Goal: Task Accomplishment & Management: Use online tool/utility

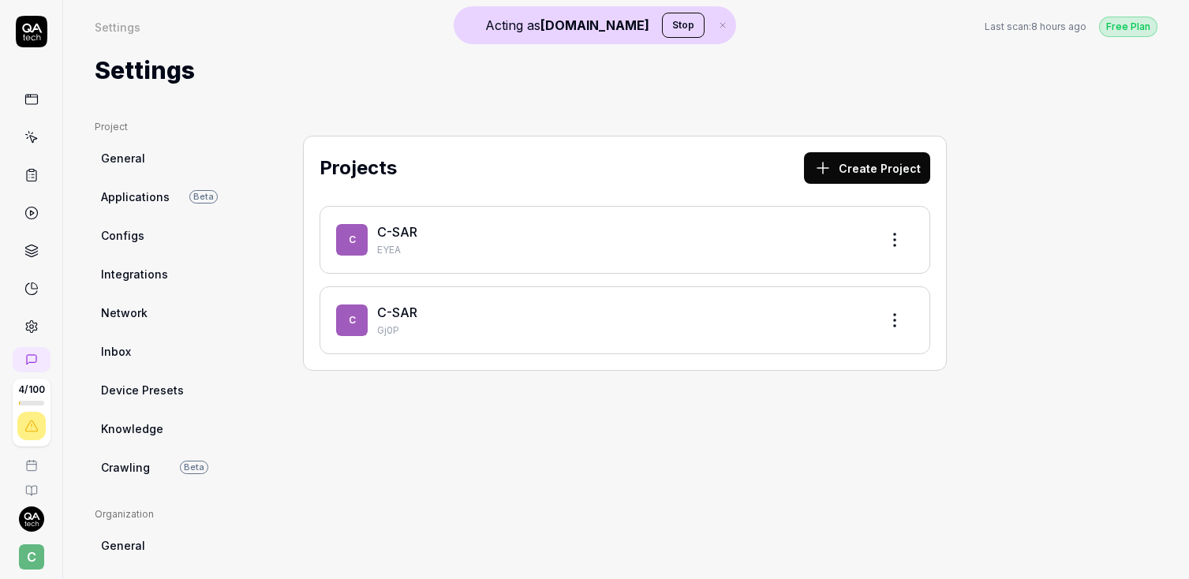
click at [20, 96] on link at bounding box center [31, 99] width 28 height 28
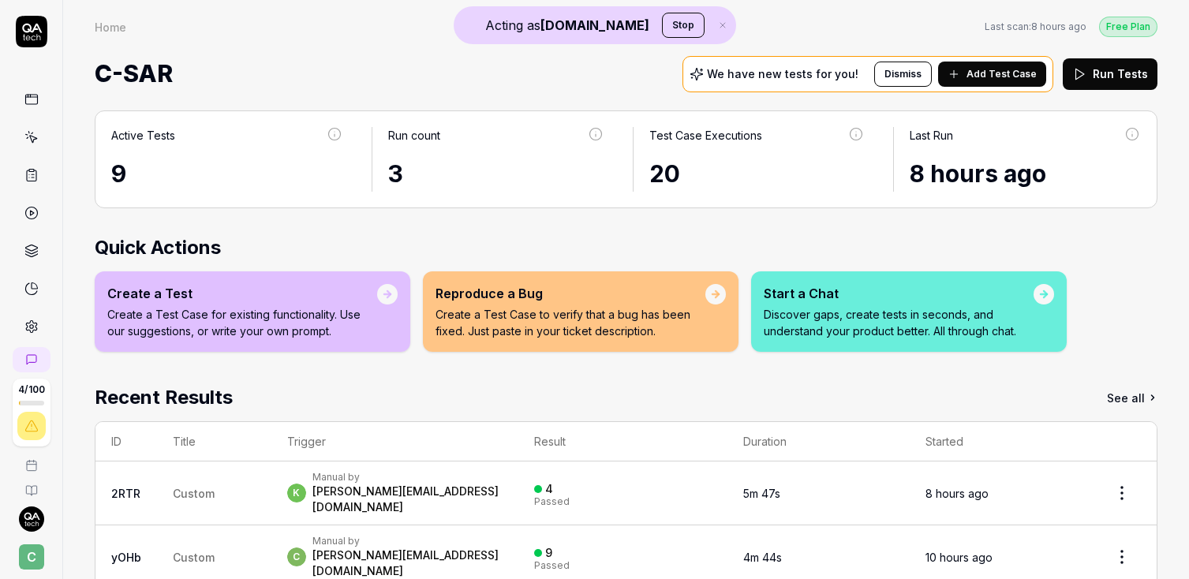
click at [981, 74] on span "Add Test Case" at bounding box center [1001, 74] width 70 height 14
click at [32, 143] on icon at bounding box center [31, 137] width 14 height 14
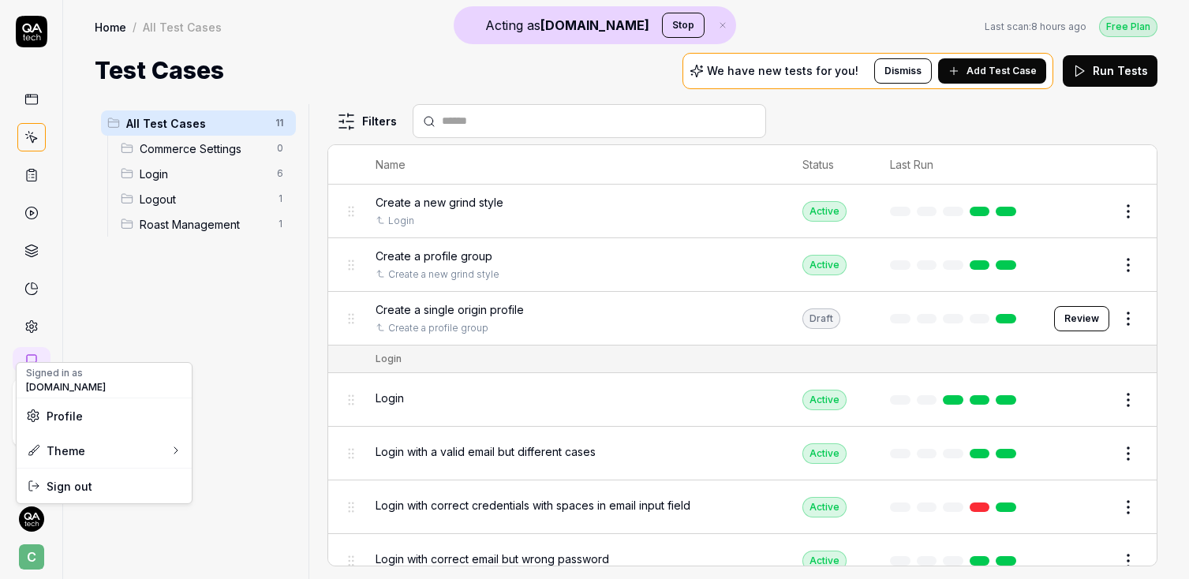
click at [34, 524] on html "Acting as [DOMAIN_NAME] Stop 4 / 100 C Home / All Test Cases Free Plan Home / A…" at bounding box center [594, 289] width 1189 height 579
click at [29, 557] on html "Acting as [DOMAIN_NAME] Stop 4 / 100 C Home / All Test Cases Free Plan Home / A…" at bounding box center [594, 289] width 1189 height 579
click at [29, 557] on span "C" at bounding box center [31, 556] width 25 height 25
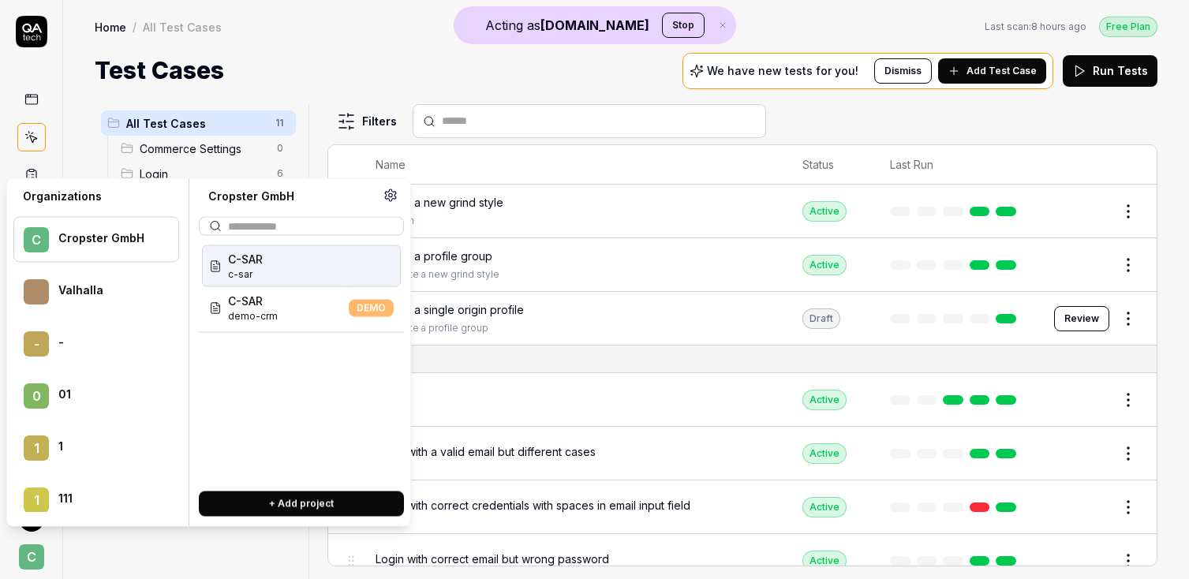
click at [662, 21] on button "Stop" at bounding box center [683, 25] width 43 height 25
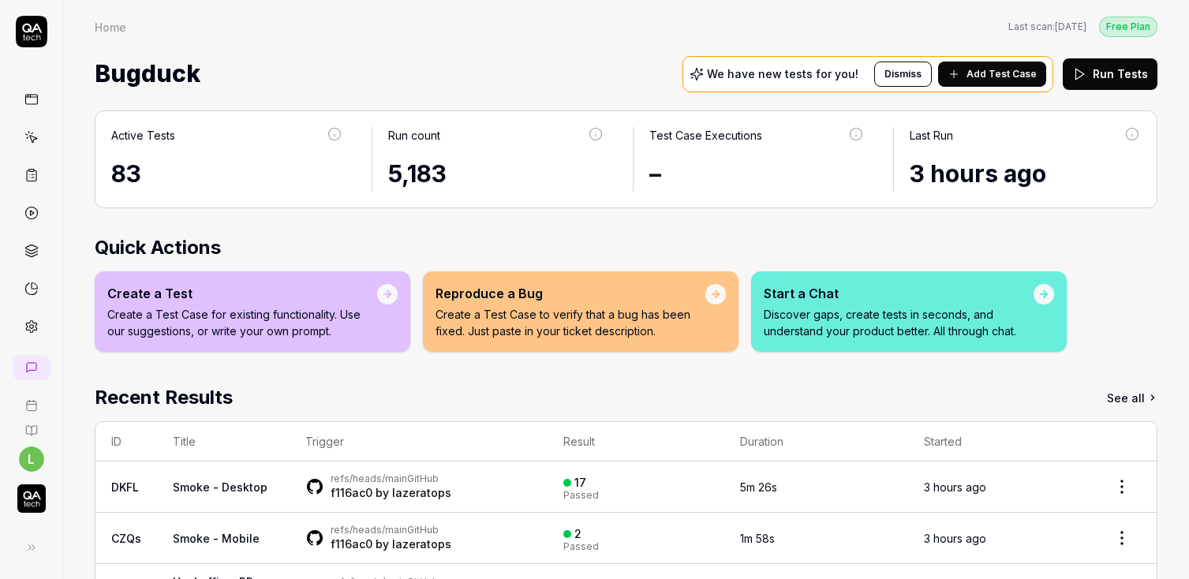
click at [39, 144] on link at bounding box center [31, 137] width 28 height 28
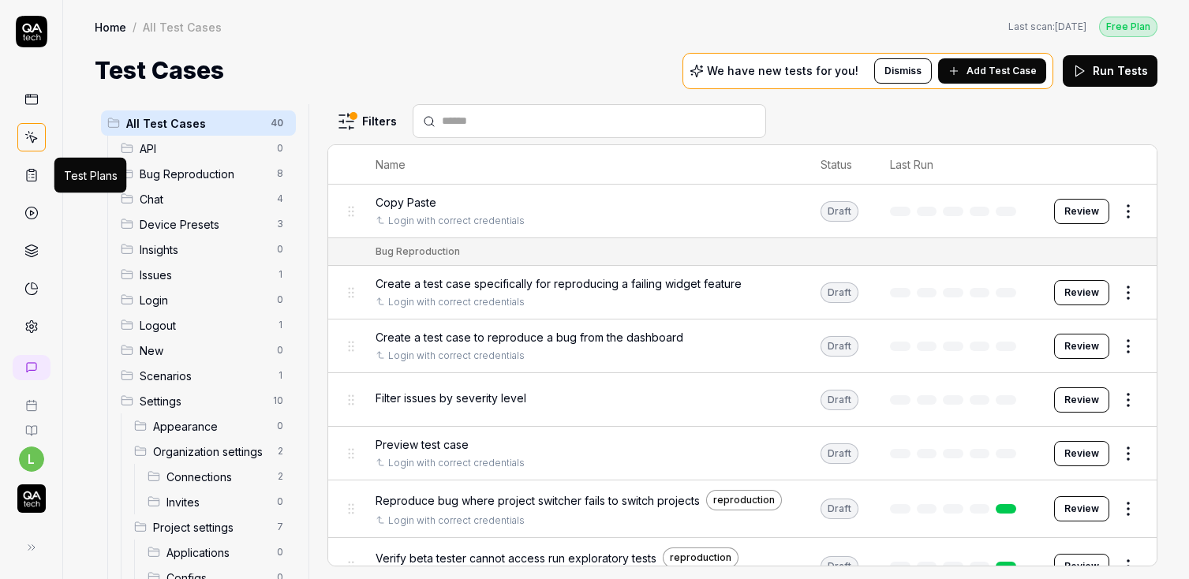
click at [35, 177] on icon at bounding box center [31, 175] width 14 height 14
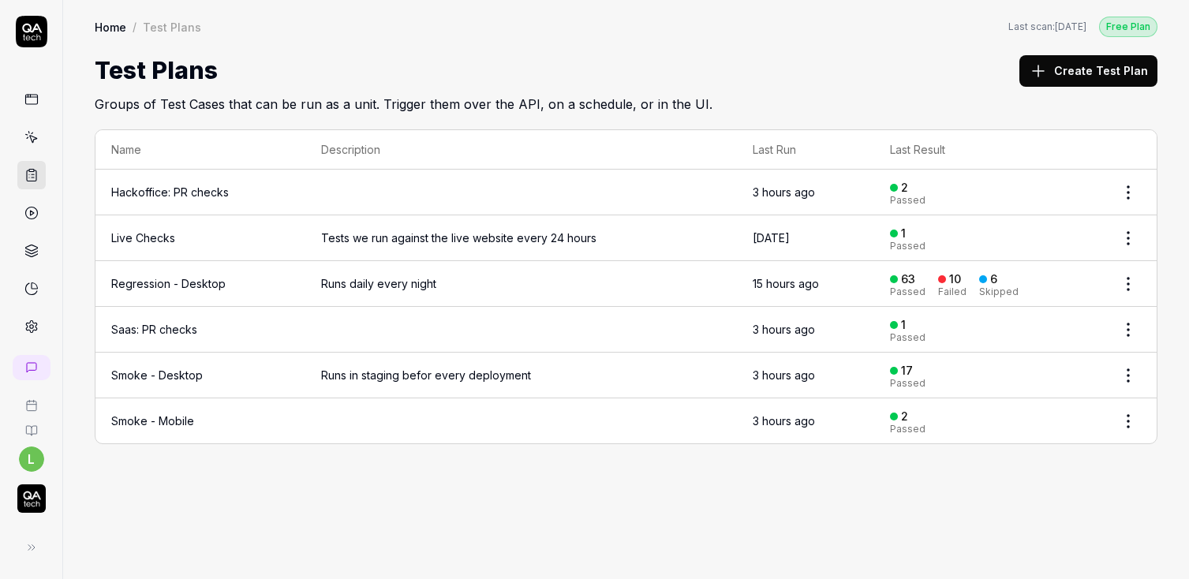
click at [1099, 70] on button "Create Test Plan" at bounding box center [1088, 71] width 138 height 32
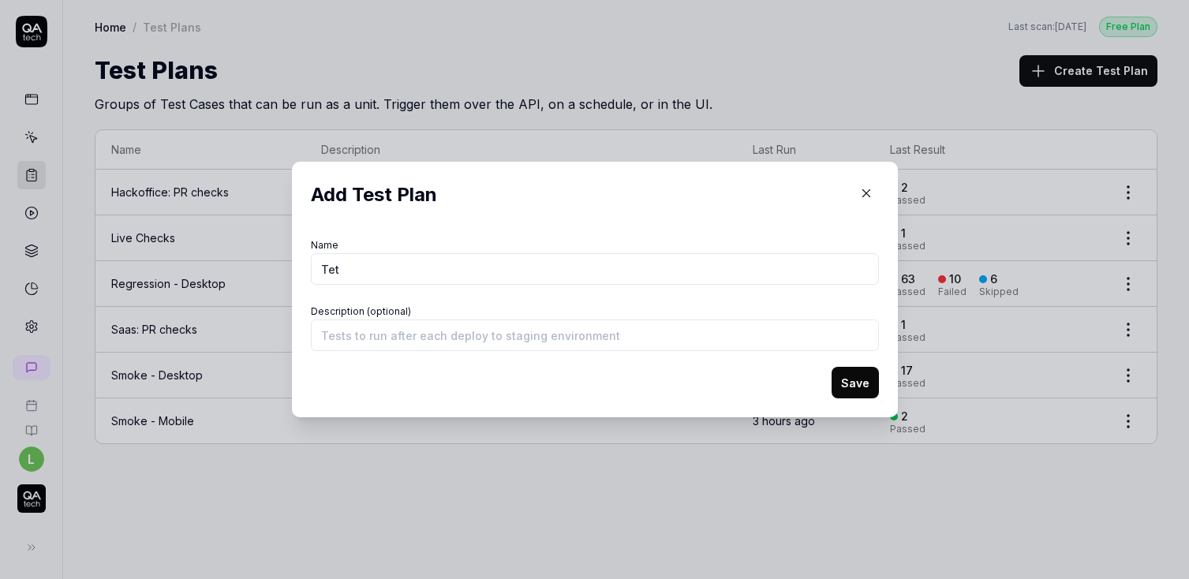
type input "Tet"
click at [495, 346] on input "Description (optional)" at bounding box center [595, 335] width 568 height 32
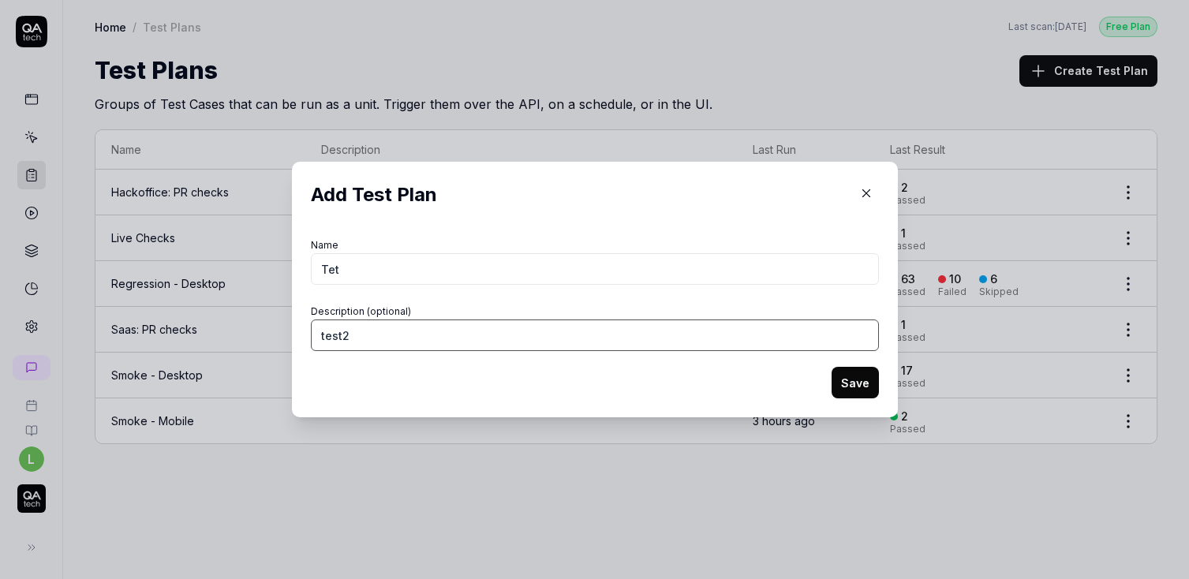
type input "test2"
click at [857, 383] on button "Save" at bounding box center [854, 383] width 47 height 32
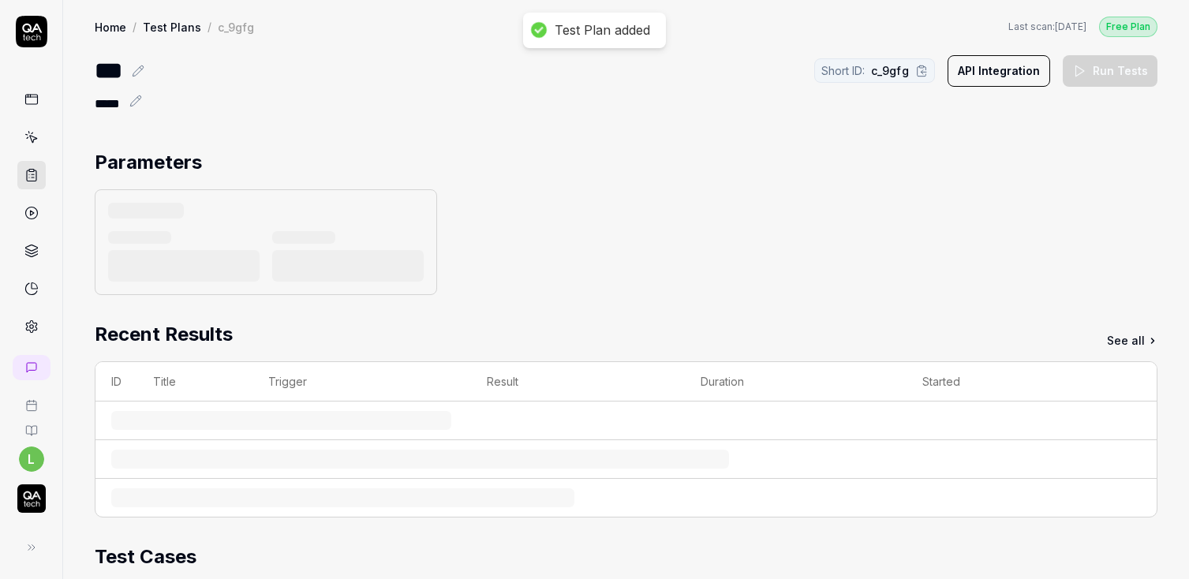
scroll to position [263, 0]
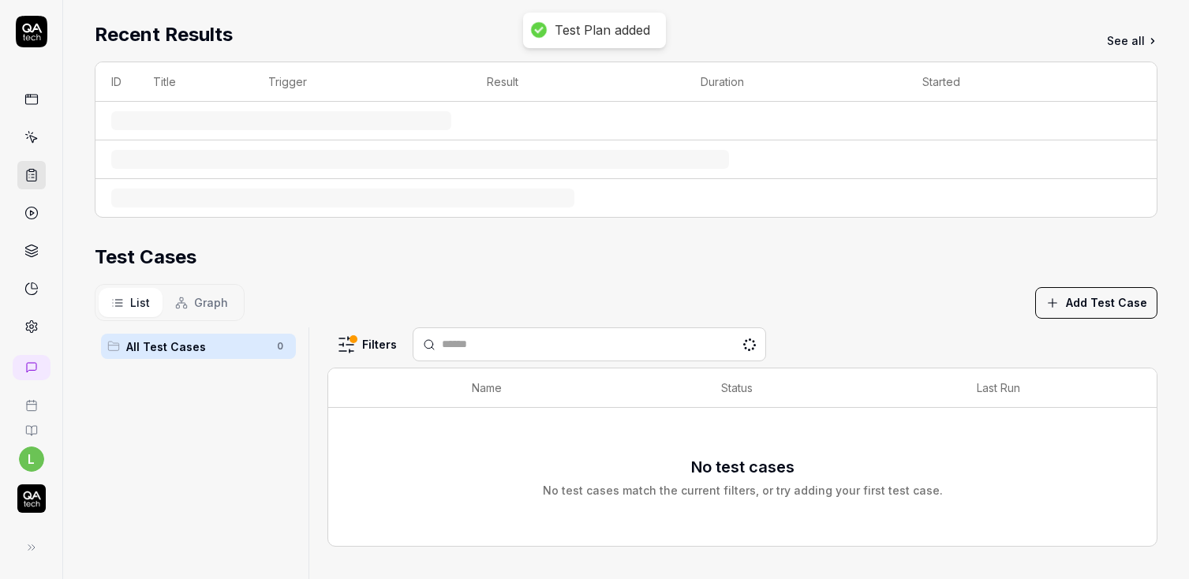
click at [126, 464] on div "All Test Cases 0" at bounding box center [198, 514] width 207 height 375
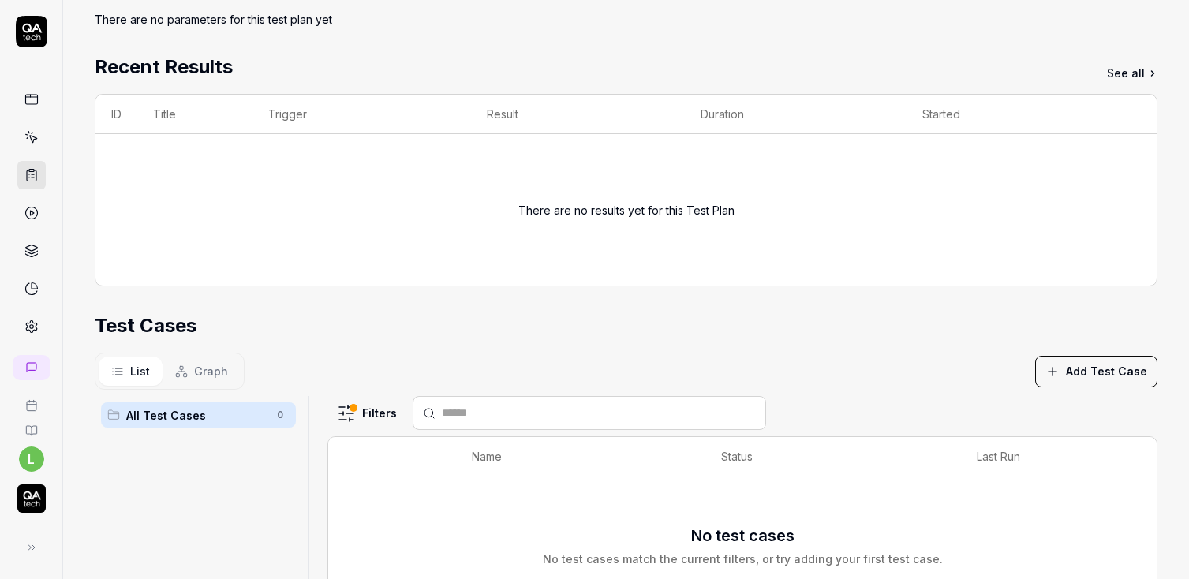
scroll to position [185, 0]
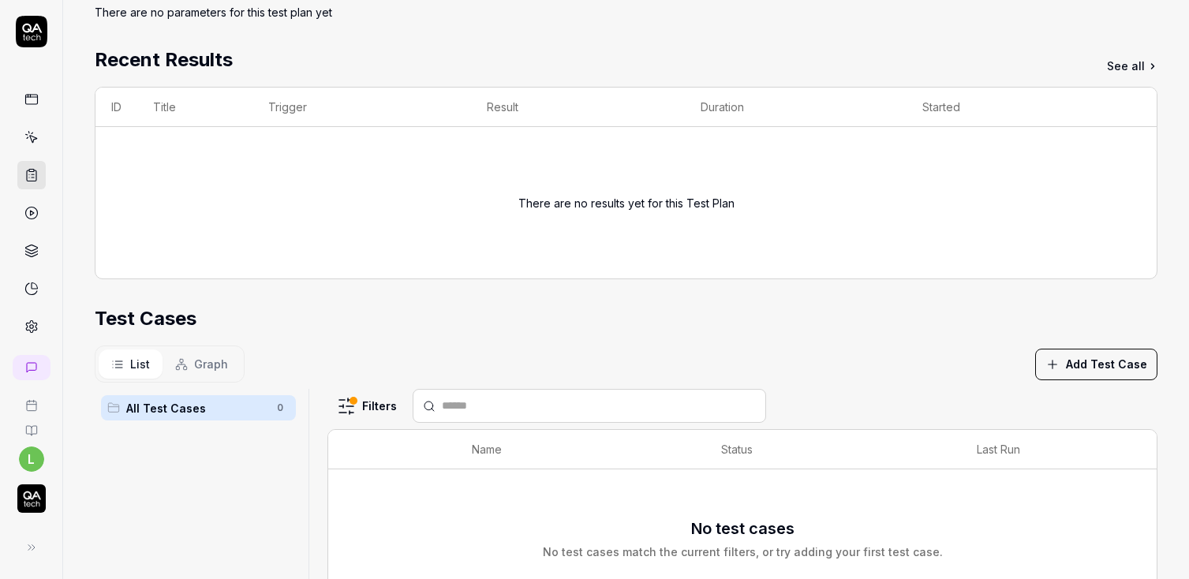
click at [1074, 363] on button "Add Test Case" at bounding box center [1096, 365] width 122 height 32
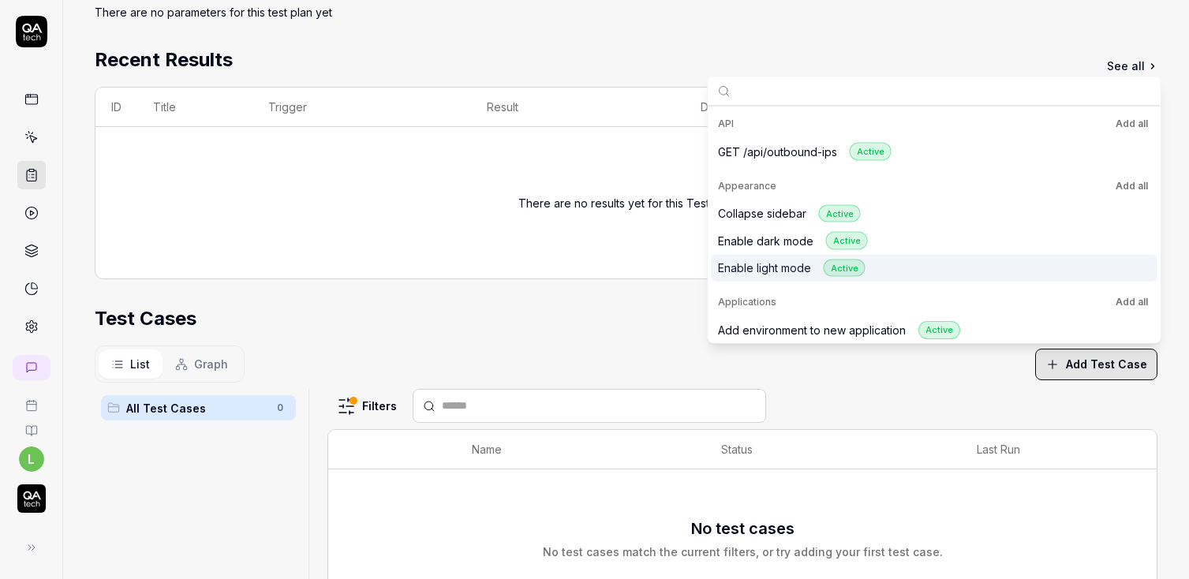
click at [780, 264] on div "Enable light mode Active" at bounding box center [792, 268] width 148 height 18
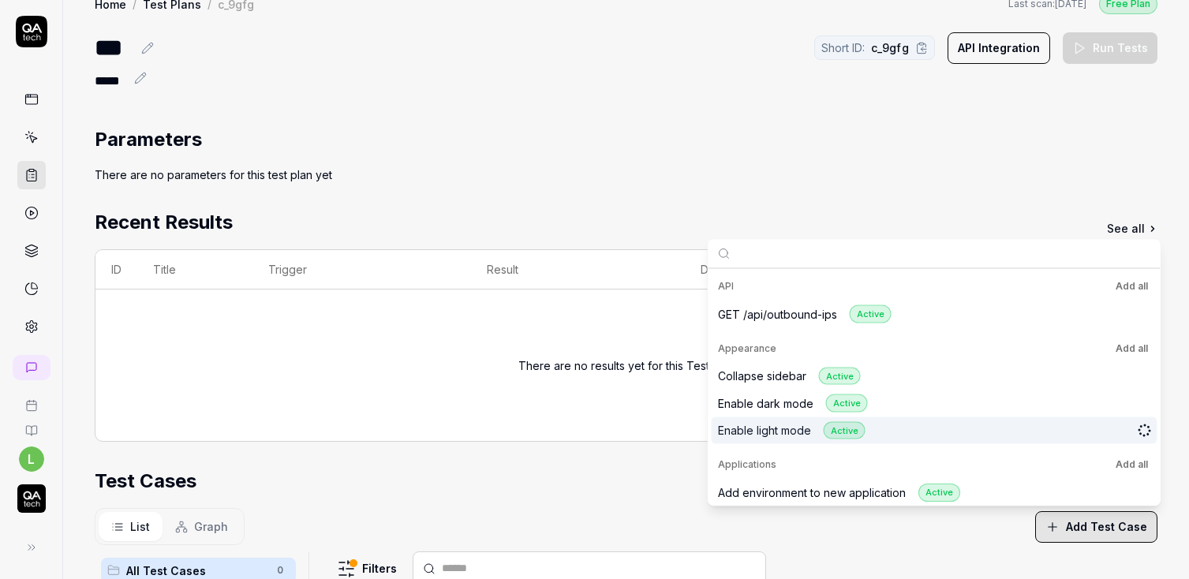
scroll to position [17, 0]
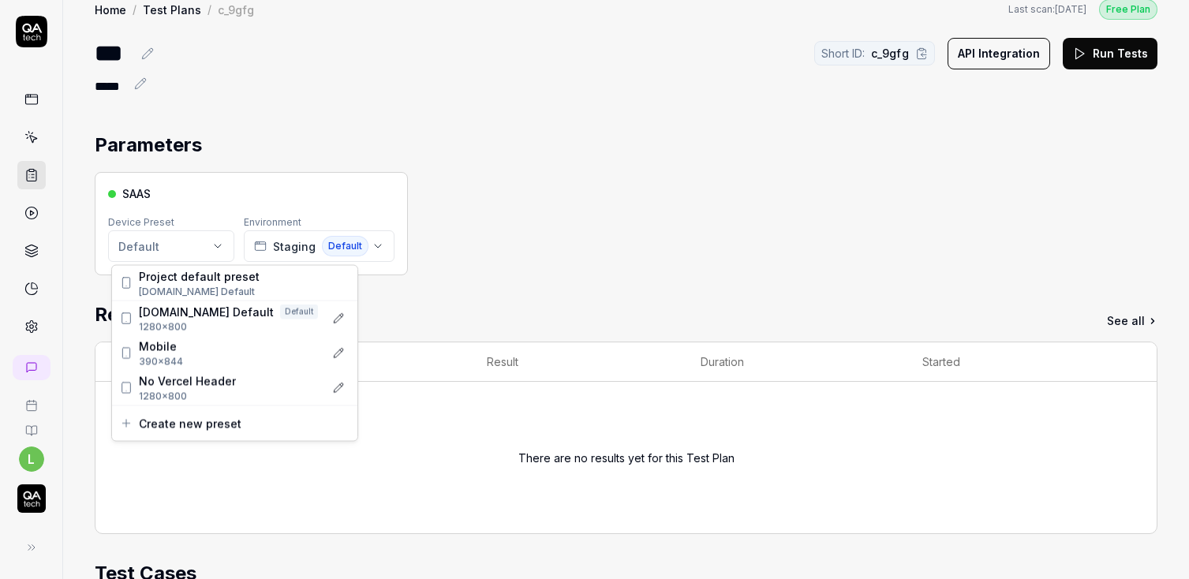
click at [196, 243] on html "l Home / Test Plans / c_9gfg Free Plan Home / Test Plans / c_9gfg Last scan: [D…" at bounding box center [594, 289] width 1189 height 579
click at [154, 245] on html "l Home / Test Plans / c_9gfg Free Plan Home / Test Plans / c_9gfg Last scan: [D…" at bounding box center [594, 289] width 1189 height 579
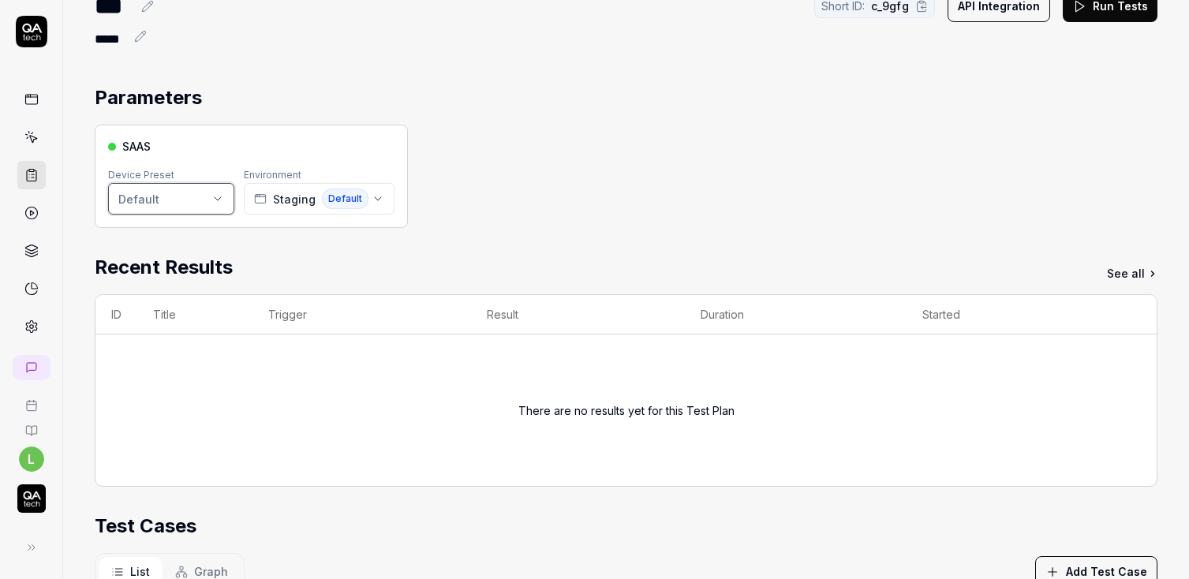
scroll to position [0, 0]
